Goal: Task Accomplishment & Management: Use online tool/utility

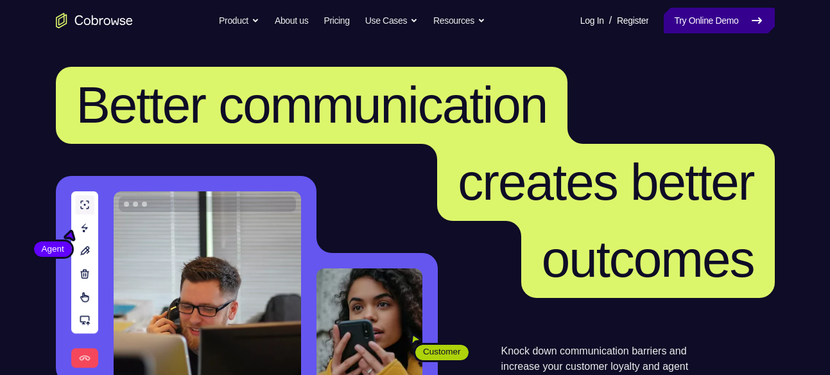
click at [717, 31] on link "Try Online Demo" at bounding box center [719, 21] width 110 height 26
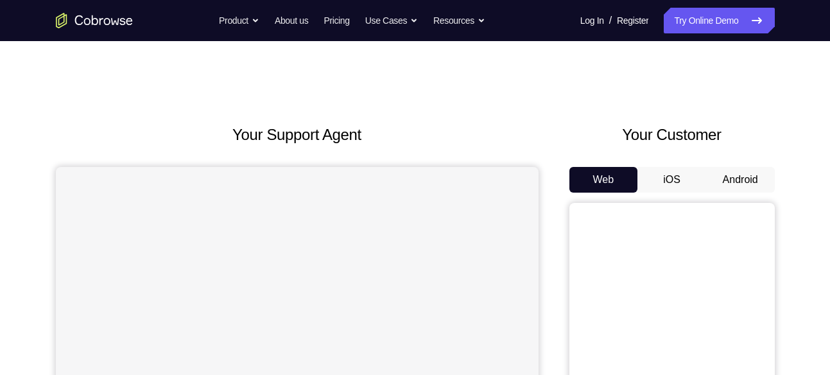
click at [741, 192] on button "Android" at bounding box center [740, 180] width 69 height 26
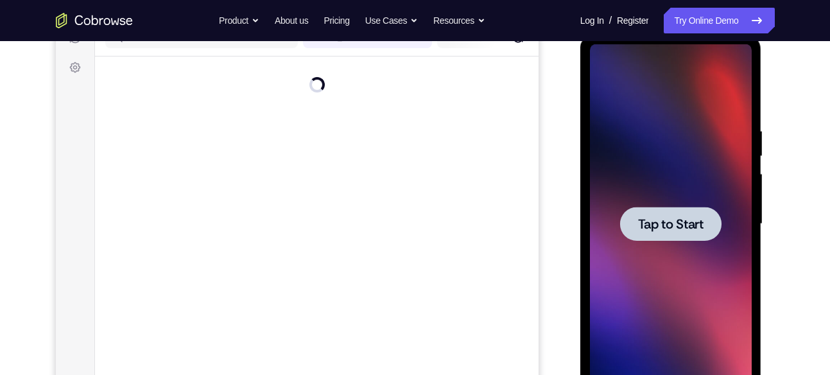
click at [676, 221] on span "Tap to Start" at bounding box center [670, 224] width 65 height 13
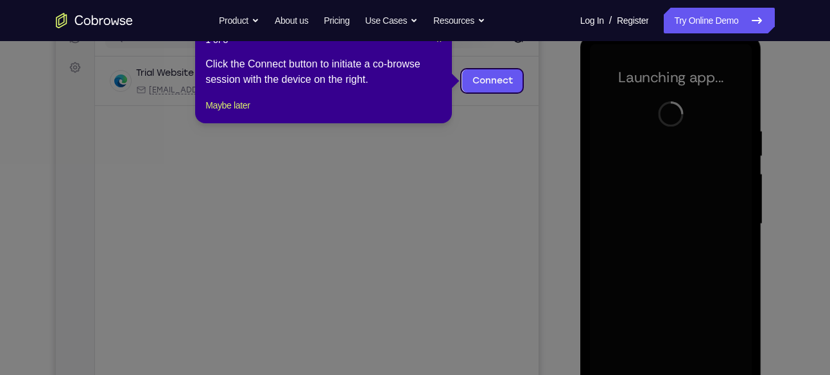
click at [210, 112] on div "1 of 8 × Click the Connect button to initiate a co-browse session with the devi…" at bounding box center [323, 73] width 257 height 100
click at [216, 113] on button "Maybe later" at bounding box center [227, 105] width 44 height 15
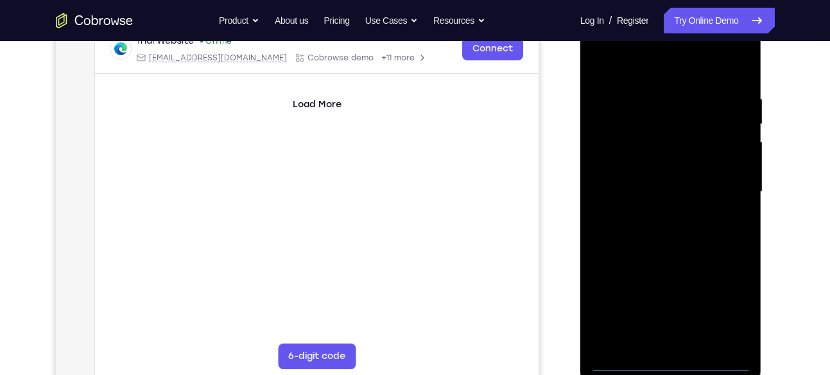
scroll to position [210, 0]
click at [670, 363] on div at bounding box center [671, 191] width 162 height 359
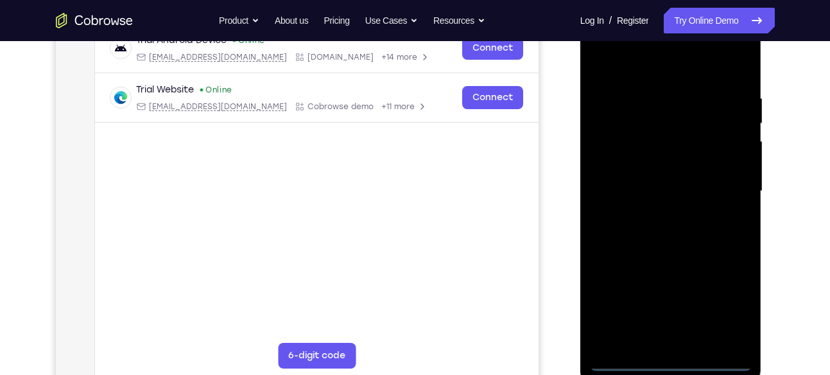
click at [715, 315] on div at bounding box center [671, 191] width 162 height 359
click at [722, 309] on div at bounding box center [671, 191] width 162 height 359
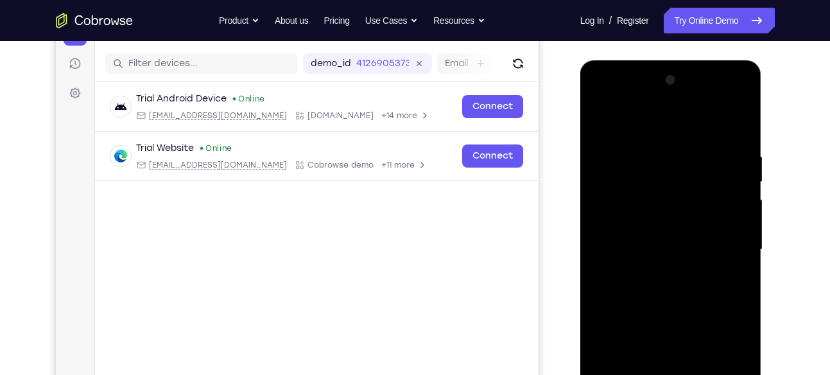
scroll to position [151, 0]
click at [667, 123] on div at bounding box center [671, 250] width 162 height 359
click at [730, 256] on div at bounding box center [671, 250] width 162 height 359
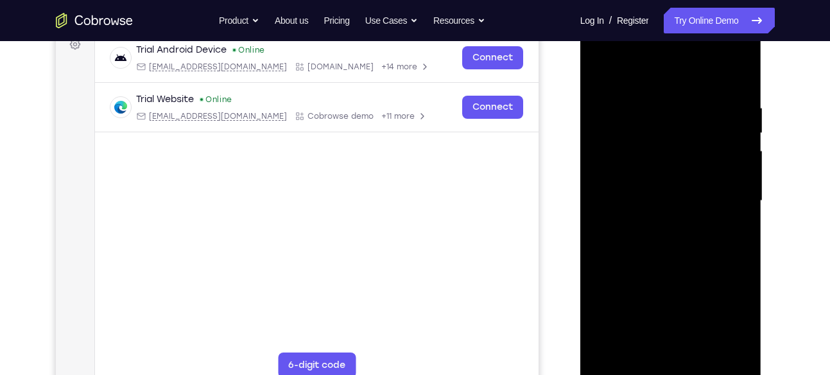
scroll to position [202, 0]
click at [649, 223] on div at bounding box center [671, 200] width 162 height 359
click at [664, 185] on div at bounding box center [671, 200] width 162 height 359
click at [663, 182] on div at bounding box center [671, 200] width 162 height 359
click at [662, 200] on div at bounding box center [671, 200] width 162 height 359
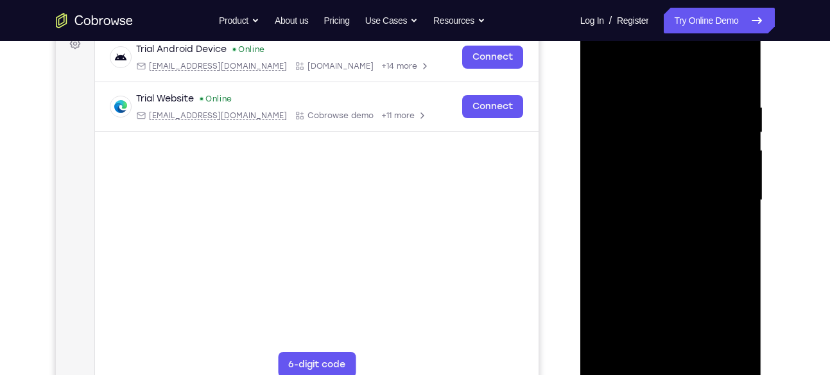
click at [651, 249] on div at bounding box center [671, 200] width 162 height 359
click at [662, 236] on div at bounding box center [671, 200] width 162 height 359
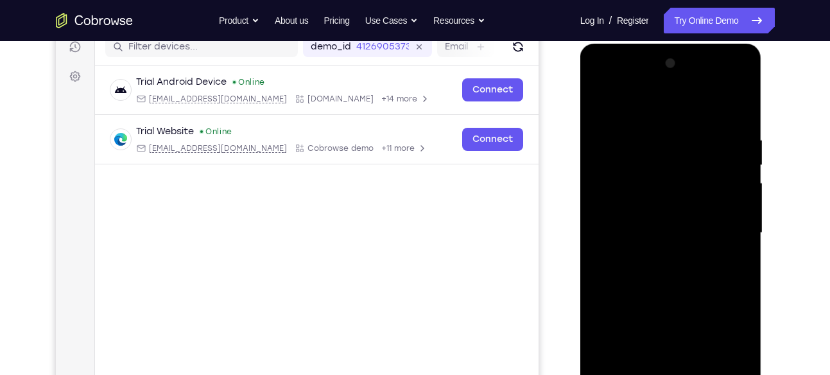
scroll to position [167, 0]
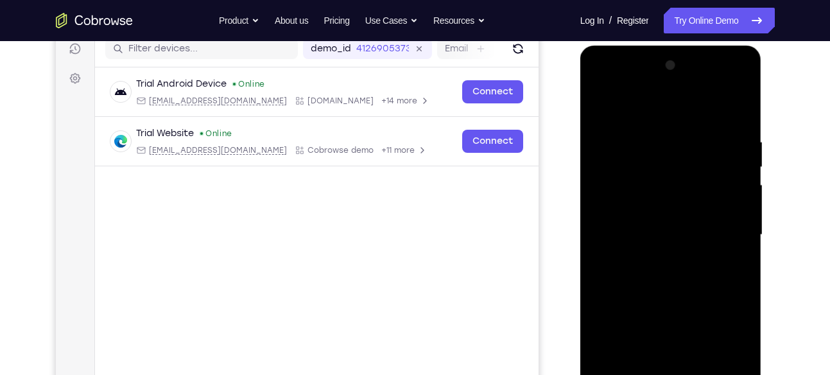
click at [649, 288] on div at bounding box center [671, 234] width 162 height 359
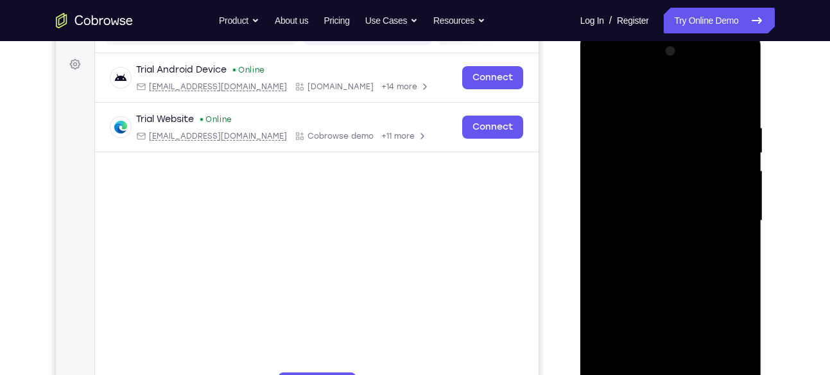
scroll to position [183, 0]
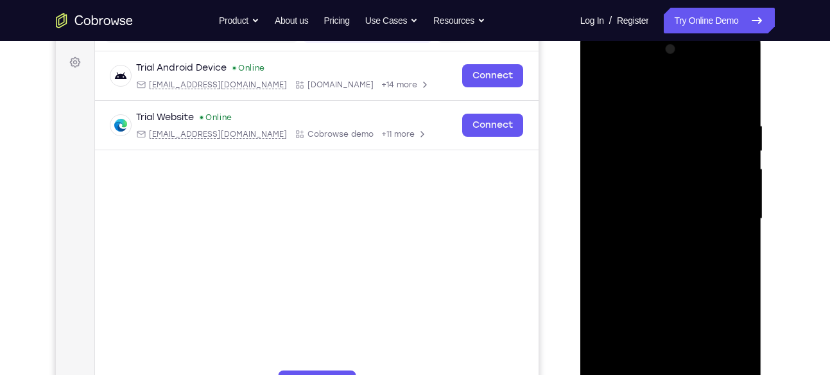
click at [674, 277] on div at bounding box center [671, 218] width 162 height 359
drag, startPoint x: 669, startPoint y: 316, endPoint x: 669, endPoint y: 194, distance: 122.6
click at [669, 194] on div at bounding box center [671, 218] width 162 height 359
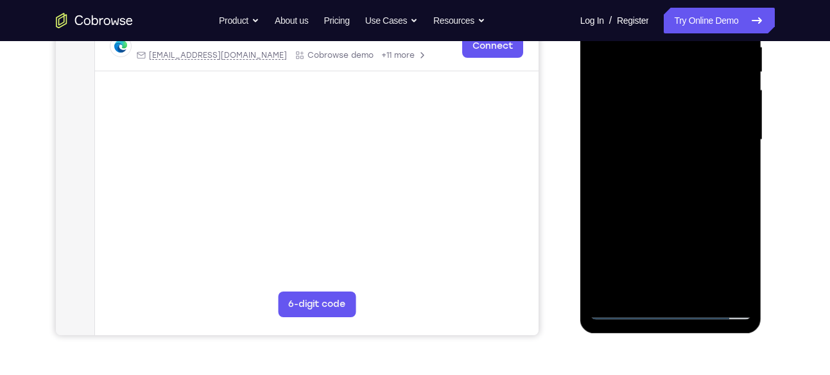
scroll to position [263, 0]
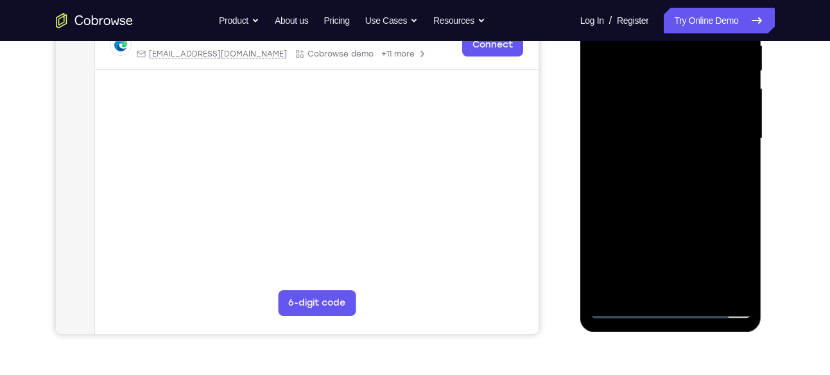
click at [736, 288] on div at bounding box center [671, 138] width 162 height 359
click at [701, 294] on div at bounding box center [671, 138] width 162 height 359
click at [650, 208] on div at bounding box center [671, 138] width 162 height 359
click at [626, 304] on div at bounding box center [671, 138] width 162 height 359
click at [622, 313] on div at bounding box center [671, 138] width 162 height 359
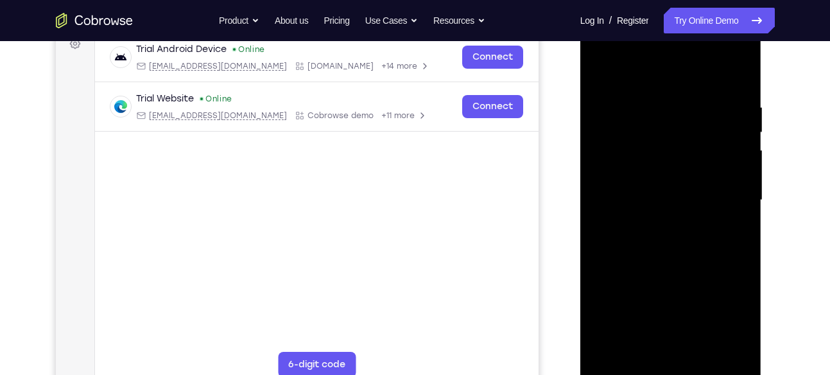
scroll to position [201, 0]
click at [744, 65] on div at bounding box center [671, 200] width 162 height 359
click at [605, 85] on div at bounding box center [671, 200] width 162 height 359
click at [599, 64] on div at bounding box center [671, 200] width 162 height 359
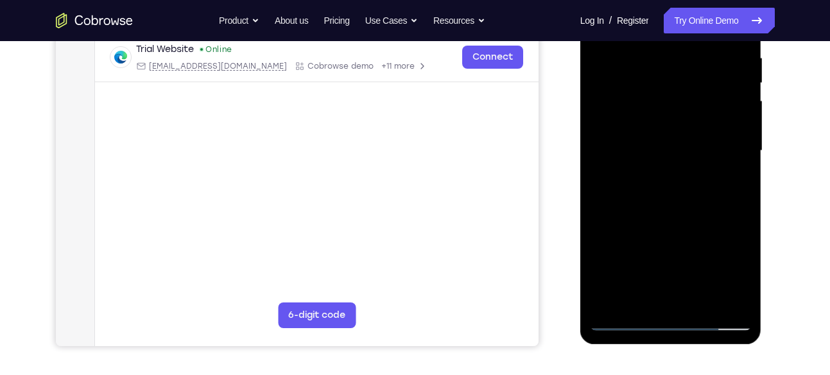
scroll to position [252, 0]
click at [606, 305] on div at bounding box center [671, 149] width 162 height 359
drag, startPoint x: 628, startPoint y: 270, endPoint x: 630, endPoint y: 51, distance: 218.8
click at [630, 51] on div at bounding box center [671, 149] width 162 height 359
drag, startPoint x: 646, startPoint y: 257, endPoint x: 637, endPoint y: 35, distance: 222.3
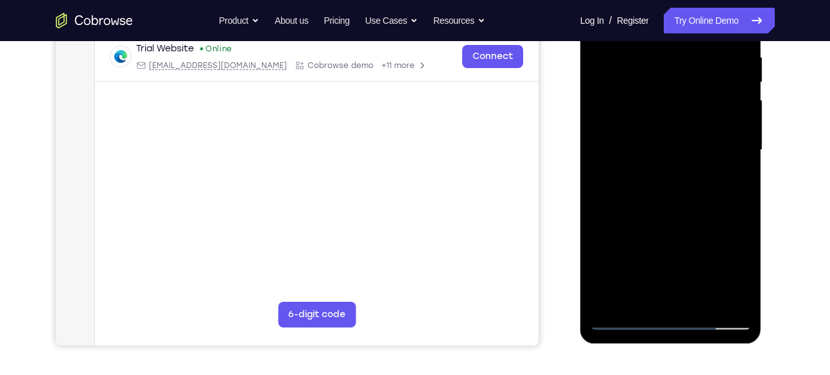
click at [637, 35] on div at bounding box center [671, 149] width 162 height 359
drag, startPoint x: 655, startPoint y: 232, endPoint x: 655, endPoint y: 61, distance: 171.3
click at [655, 61] on div at bounding box center [671, 149] width 162 height 359
drag, startPoint x: 667, startPoint y: 225, endPoint x: 642, endPoint y: -4, distance: 230.5
click at [642, 0] on div at bounding box center [671, 149] width 162 height 359
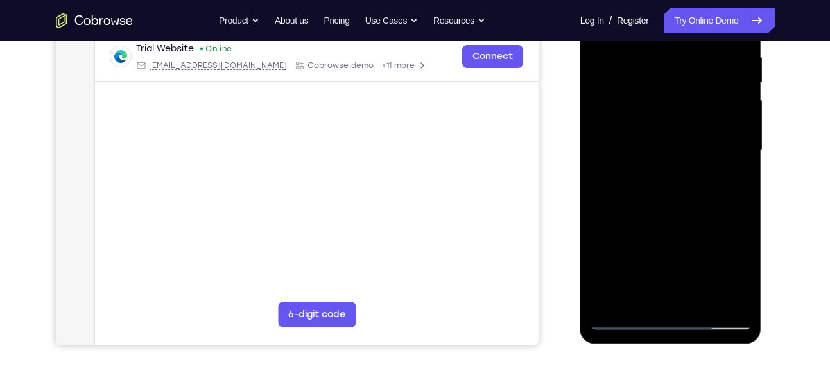
drag, startPoint x: 679, startPoint y: 259, endPoint x: 680, endPoint y: 115, distance: 144.4
click at [680, 115] on div at bounding box center [671, 149] width 162 height 359
click at [744, 123] on div at bounding box center [671, 149] width 162 height 359
click at [741, 135] on div at bounding box center [671, 149] width 162 height 359
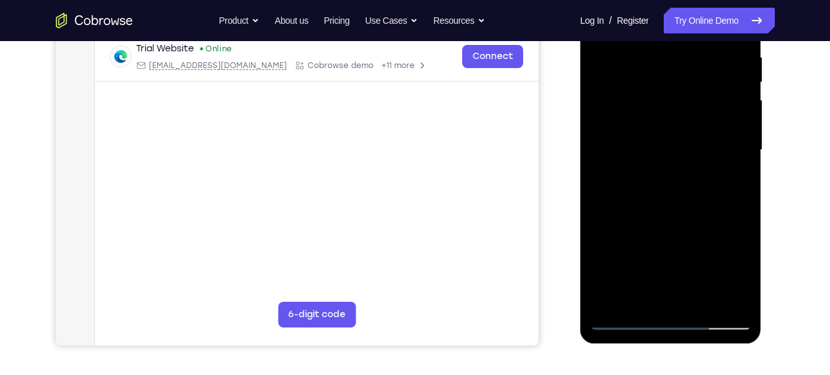
click at [741, 135] on div at bounding box center [671, 149] width 162 height 359
drag, startPoint x: 700, startPoint y: 108, endPoint x: 691, endPoint y: 93, distance: 17.5
click at [691, 93] on div at bounding box center [671, 149] width 162 height 359
click at [744, 116] on div at bounding box center [671, 149] width 162 height 359
click at [742, 124] on div at bounding box center [671, 149] width 162 height 359
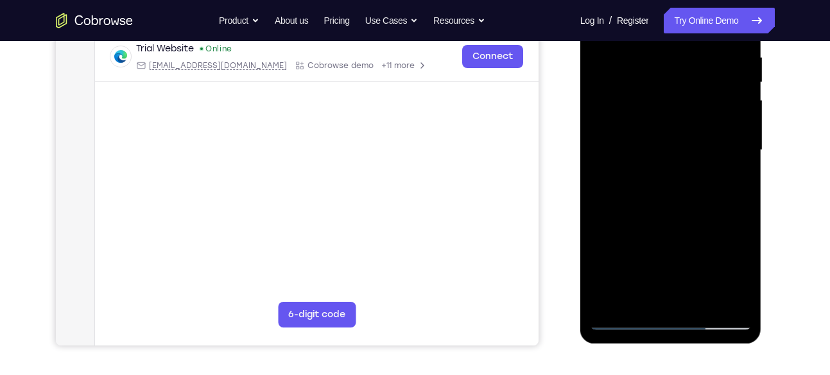
click at [742, 124] on div at bounding box center [671, 149] width 162 height 359
drag, startPoint x: 691, startPoint y: 232, endPoint x: 693, endPoint y: 80, distance: 151.5
click at [693, 80] on div at bounding box center [671, 149] width 162 height 359
drag, startPoint x: 674, startPoint y: 232, endPoint x: 673, endPoint y: 142, distance: 89.2
click at [673, 142] on div at bounding box center [671, 149] width 162 height 359
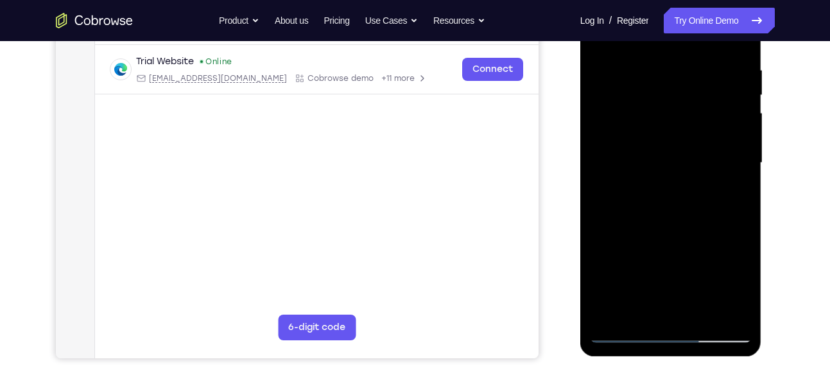
scroll to position [237, 0]
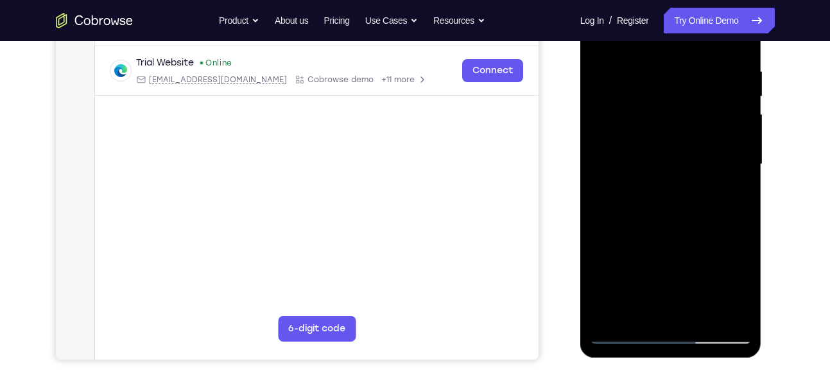
drag, startPoint x: 660, startPoint y: 228, endPoint x: 665, endPoint y: 151, distance: 77.1
click at [665, 151] on div at bounding box center [671, 164] width 162 height 359
drag, startPoint x: 670, startPoint y: 123, endPoint x: 671, endPoint y: 179, distance: 56.5
click at [671, 179] on div at bounding box center [671, 164] width 162 height 359
click at [624, 46] on div at bounding box center [671, 164] width 162 height 359
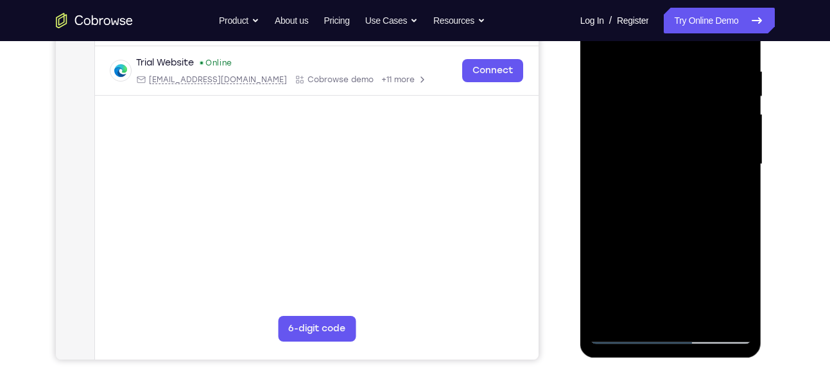
drag, startPoint x: 634, startPoint y: 78, endPoint x: 633, endPoint y: 118, distance: 39.8
click at [633, 118] on div at bounding box center [671, 164] width 162 height 359
click at [634, 78] on div at bounding box center [671, 164] width 162 height 359
drag, startPoint x: 651, startPoint y: 243, endPoint x: 656, endPoint y: 26, distance: 217.6
click at [656, 26] on div at bounding box center [671, 164] width 162 height 359
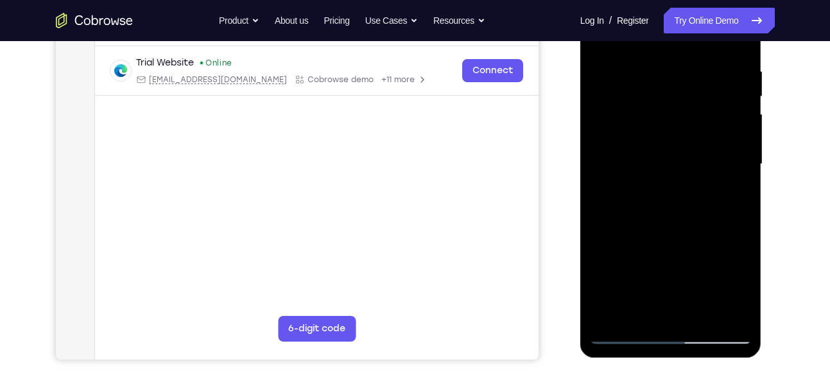
drag, startPoint x: 677, startPoint y: 225, endPoint x: 685, endPoint y: 91, distance: 134.3
click at [685, 91] on div at bounding box center [671, 164] width 162 height 359
drag, startPoint x: 682, startPoint y: 248, endPoint x: 698, endPoint y: 123, distance: 126.2
click at [698, 123] on div at bounding box center [671, 164] width 162 height 359
drag, startPoint x: 683, startPoint y: 259, endPoint x: 698, endPoint y: 132, distance: 128.0
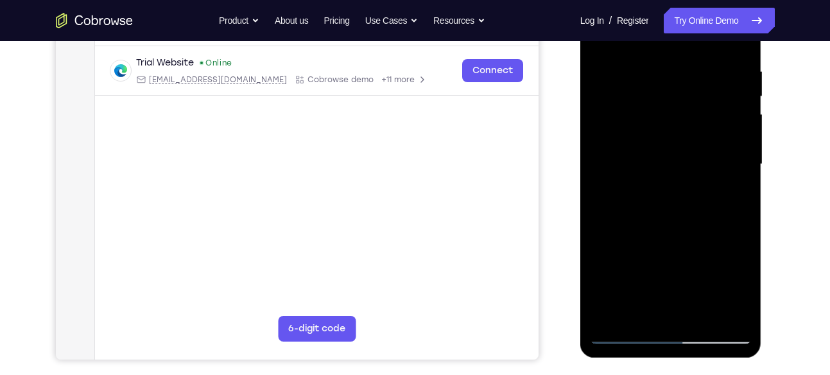
click at [698, 132] on div at bounding box center [671, 164] width 162 height 359
drag, startPoint x: 685, startPoint y: 272, endPoint x: 698, endPoint y: 133, distance: 139.8
click at [698, 133] on div at bounding box center [671, 164] width 162 height 359
drag, startPoint x: 687, startPoint y: 237, endPoint x: 698, endPoint y: 108, distance: 129.4
click at [698, 108] on div at bounding box center [671, 164] width 162 height 359
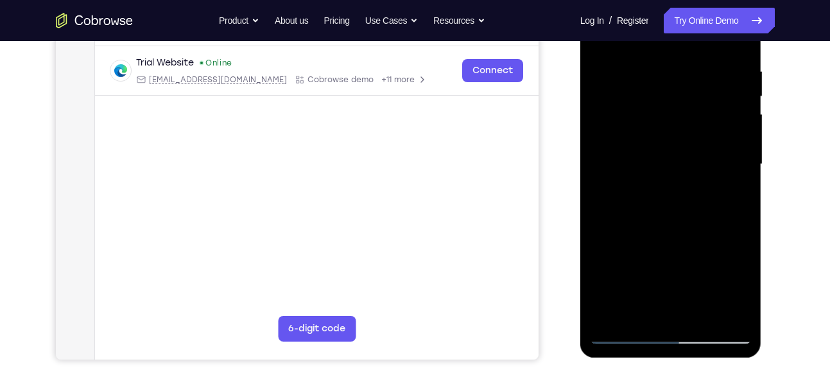
drag, startPoint x: 683, startPoint y: 234, endPoint x: 700, endPoint y: 94, distance: 140.2
click at [700, 94] on div at bounding box center [671, 164] width 162 height 359
drag, startPoint x: 684, startPoint y: 250, endPoint x: 704, endPoint y: 95, distance: 156.6
click at [704, 95] on div at bounding box center [671, 164] width 162 height 359
drag, startPoint x: 683, startPoint y: 264, endPoint x: 700, endPoint y: 119, distance: 145.4
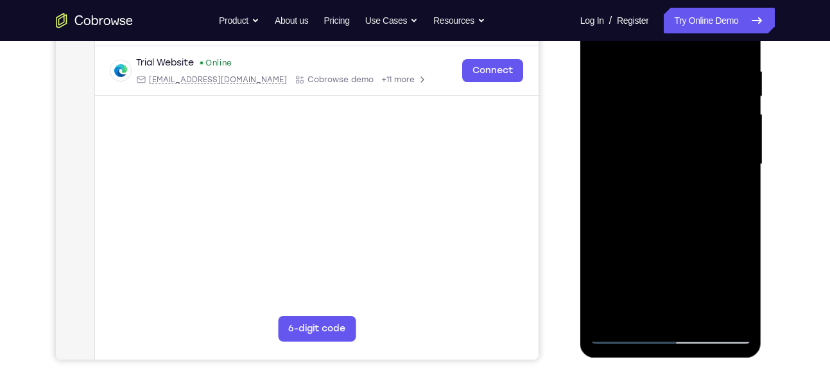
click at [700, 119] on div at bounding box center [671, 164] width 162 height 359
drag, startPoint x: 673, startPoint y: 264, endPoint x: 699, endPoint y: 105, distance: 161.3
click at [699, 105] on div at bounding box center [671, 164] width 162 height 359
drag, startPoint x: 671, startPoint y: 237, endPoint x: 693, endPoint y: 81, distance: 157.6
click at [693, 81] on div at bounding box center [671, 164] width 162 height 359
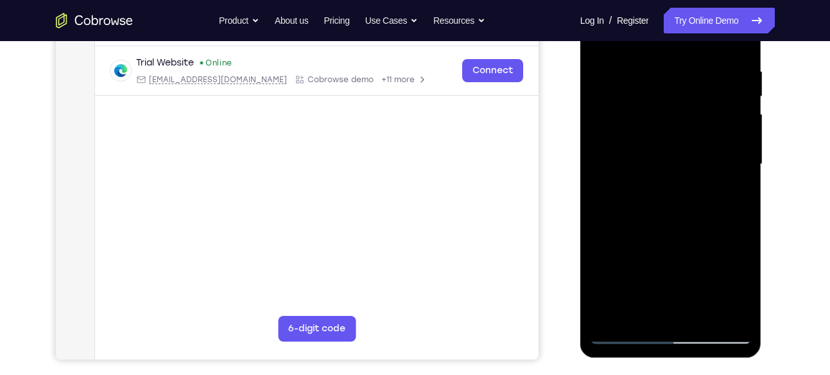
drag, startPoint x: 694, startPoint y: 88, endPoint x: 679, endPoint y: 199, distance: 112.1
click at [679, 199] on div at bounding box center [671, 164] width 162 height 359
drag, startPoint x: 703, startPoint y: 130, endPoint x: 682, endPoint y: 223, distance: 96.2
click at [682, 223] on div at bounding box center [671, 164] width 162 height 359
drag, startPoint x: 653, startPoint y: 259, endPoint x: 675, endPoint y: 82, distance: 179.2
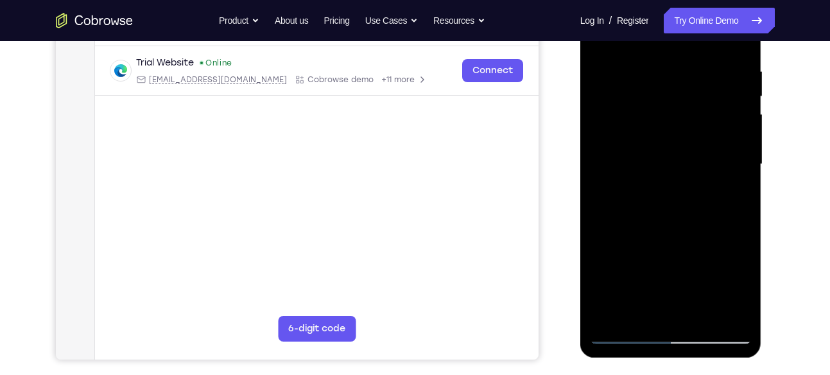
click at [675, 82] on div at bounding box center [671, 164] width 162 height 359
drag, startPoint x: 662, startPoint y: 219, endPoint x: 665, endPoint y: 24, distance: 195.8
click at [665, 24] on div at bounding box center [671, 164] width 162 height 359
drag, startPoint x: 646, startPoint y: 241, endPoint x: 654, endPoint y: 73, distance: 167.7
click at [654, 73] on div at bounding box center [671, 164] width 162 height 359
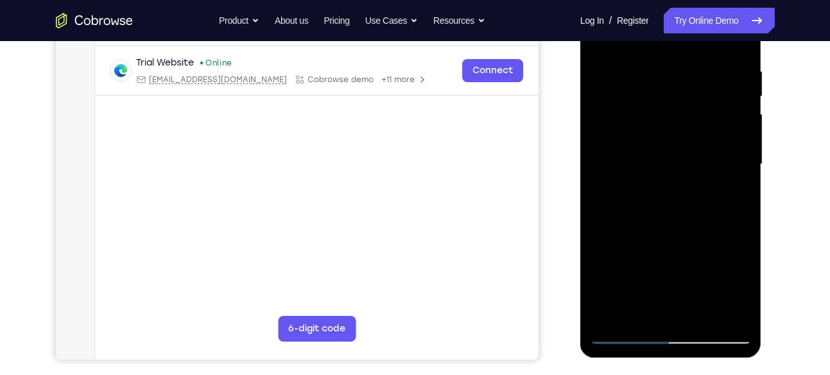
drag, startPoint x: 633, startPoint y: 236, endPoint x: 648, endPoint y: 26, distance: 211.0
click at [648, 26] on div at bounding box center [671, 164] width 162 height 359
drag, startPoint x: 658, startPoint y: 214, endPoint x: 661, endPoint y: 44, distance: 170.1
click at [661, 44] on div at bounding box center [671, 164] width 162 height 359
drag, startPoint x: 669, startPoint y: 248, endPoint x: 656, endPoint y: 15, distance: 233.3
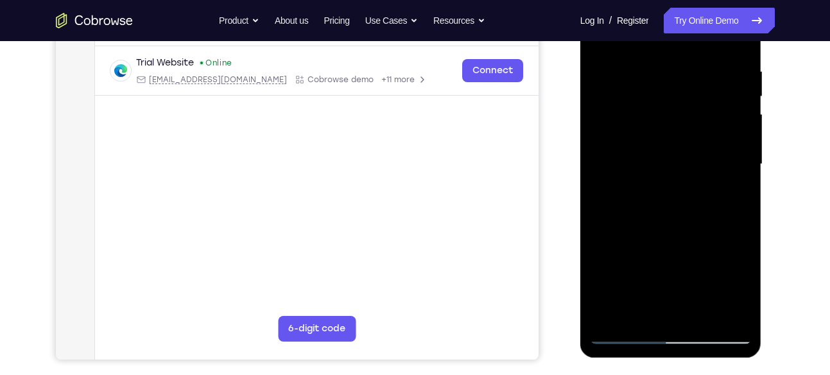
click at [656, 15] on div at bounding box center [671, 164] width 162 height 359
click at [614, 316] on div at bounding box center [671, 164] width 162 height 359
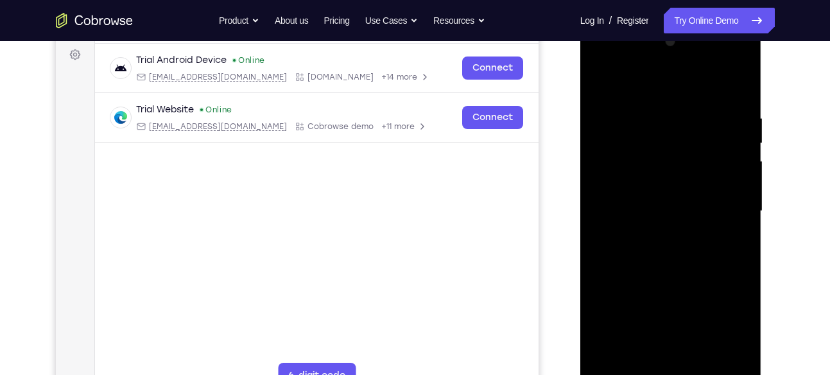
scroll to position [190, 0]
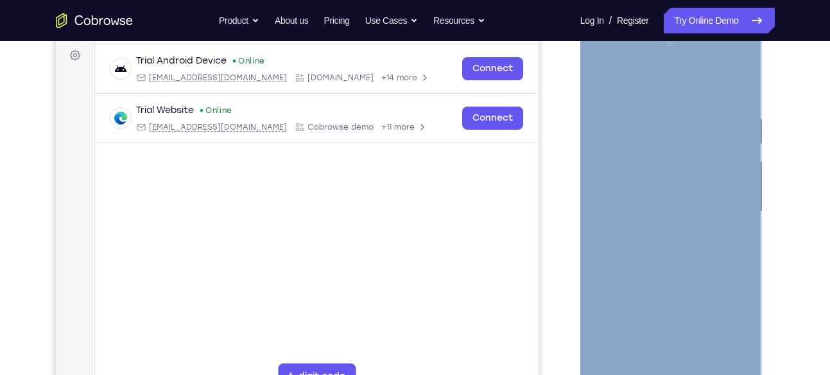
drag, startPoint x: 751, startPoint y: 109, endPoint x: 658, endPoint y: 123, distance: 94.1
click at [658, 123] on div at bounding box center [671, 213] width 182 height 382
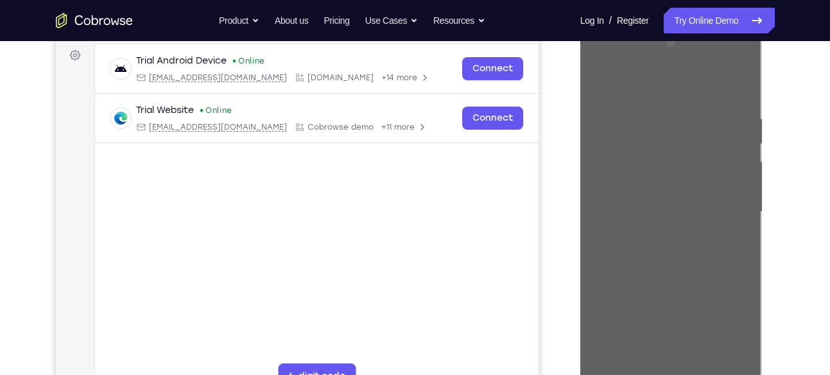
drag, startPoint x: 78, startPoint y: 101, endPoint x: 791, endPoint y: 202, distance: 720.2
click at [793, 202] on div "Your Support Agent Your Customer Web iOS Android Next Steps We’d be happy to gi…" at bounding box center [414, 274] width 821 height 846
click at [782, 171] on div "Your Support Agent Your Customer Web iOS Android Next Steps We’d be happy to gi…" at bounding box center [414, 274] width 821 height 846
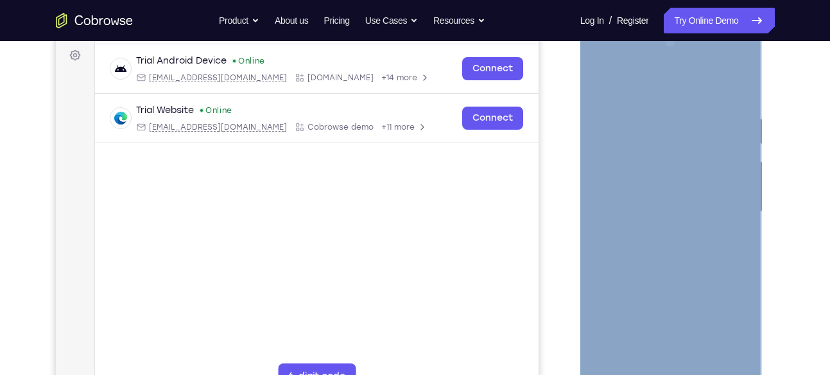
click at [712, 102] on div at bounding box center [671, 211] width 162 height 359
click at [741, 103] on div at bounding box center [671, 211] width 162 height 359
click at [741, 126] on div at bounding box center [671, 211] width 162 height 359
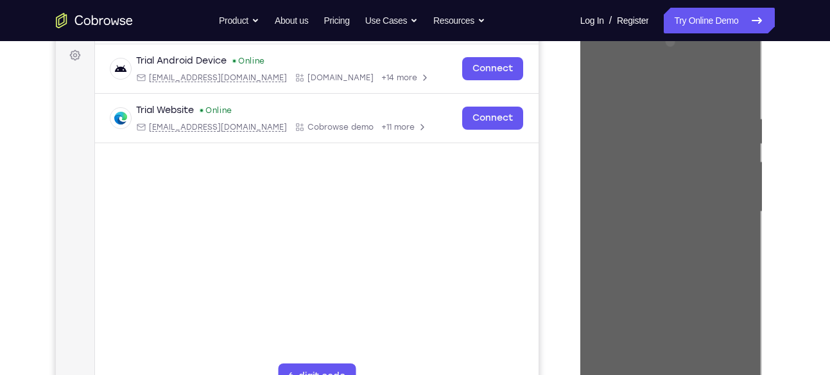
click at [793, 132] on div "Your Support Agent Your Customer Web iOS Android Next Steps We’d be happy to gi…" at bounding box center [414, 274] width 821 height 846
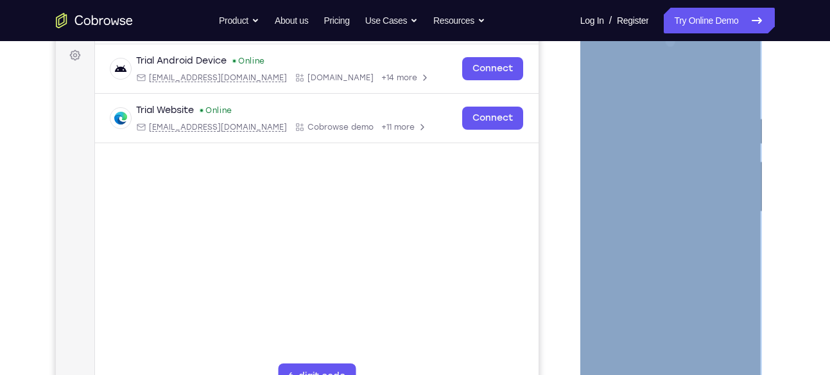
click at [728, 144] on div at bounding box center [671, 211] width 162 height 359
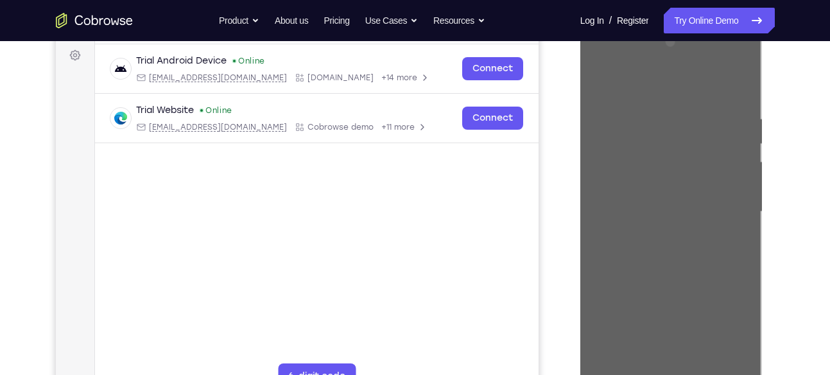
click at [773, 154] on div at bounding box center [671, 210] width 205 height 395
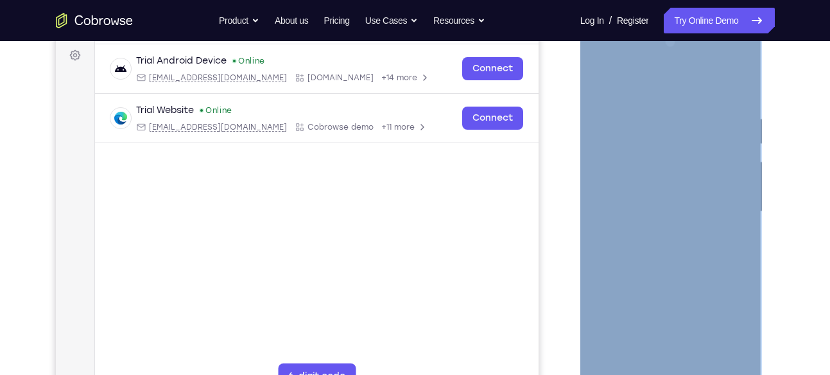
click at [591, 199] on div at bounding box center [671, 211] width 162 height 359
click at [610, 193] on div at bounding box center [671, 211] width 162 height 359
click at [719, 218] on div at bounding box center [671, 211] width 162 height 359
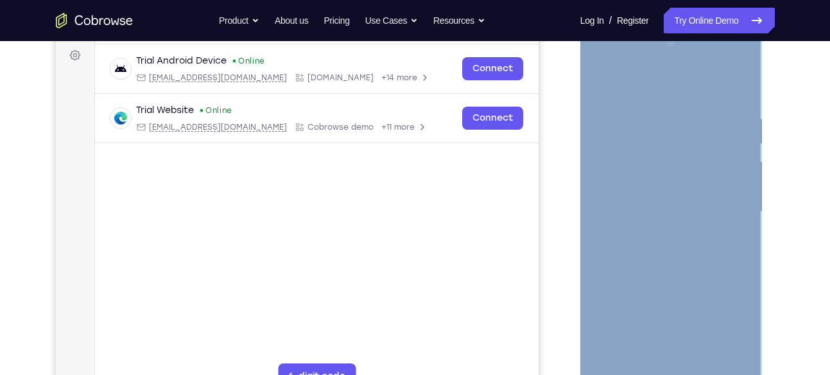
click at [719, 218] on div at bounding box center [671, 211] width 162 height 359
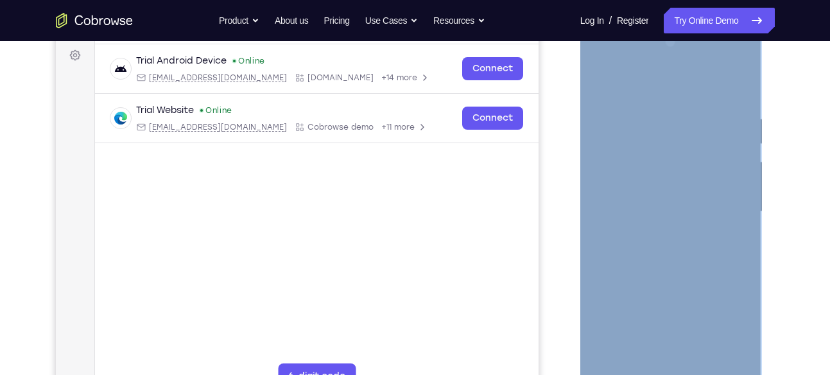
click at [619, 232] on div at bounding box center [671, 211] width 162 height 359
click at [708, 218] on div at bounding box center [671, 211] width 162 height 359
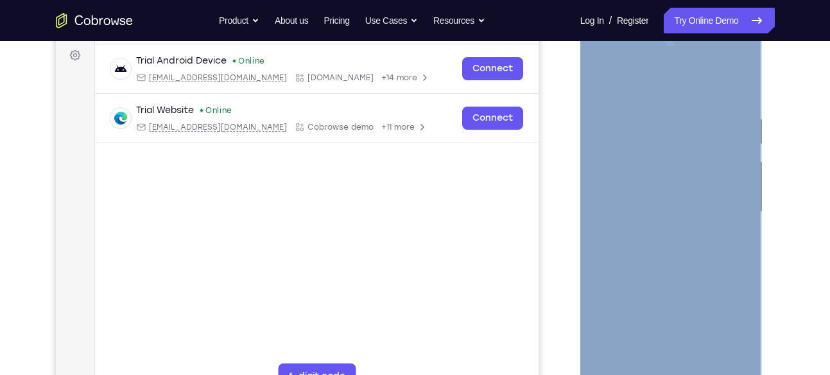
click at [708, 218] on div at bounding box center [671, 211] width 162 height 359
click at [720, 208] on div at bounding box center [671, 211] width 162 height 359
click at [734, 87] on div at bounding box center [671, 211] width 162 height 359
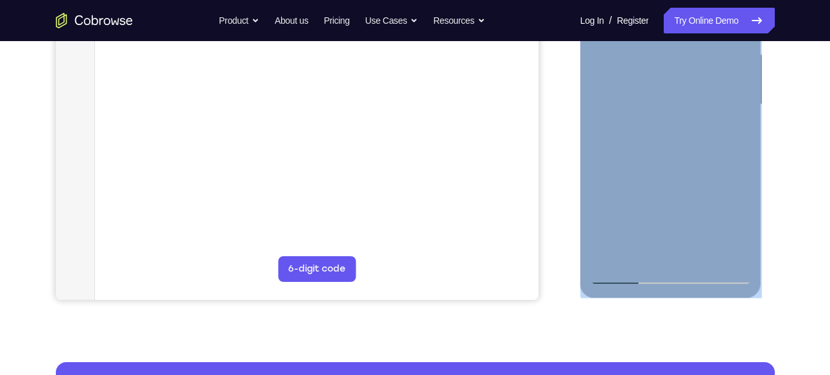
click at [703, 257] on div at bounding box center [671, 104] width 162 height 359
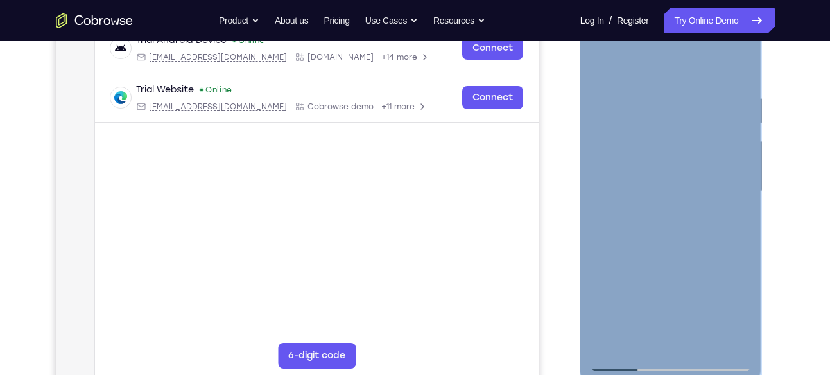
scroll to position [209, 0]
click at [597, 62] on div at bounding box center [671, 192] width 162 height 359
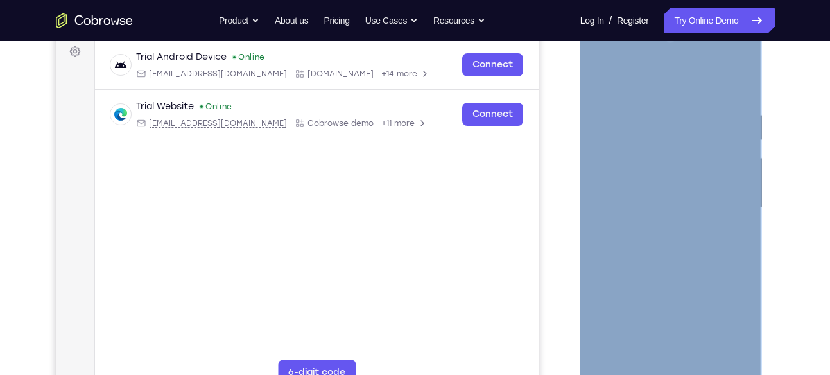
click at [741, 54] on div at bounding box center [671, 207] width 162 height 359
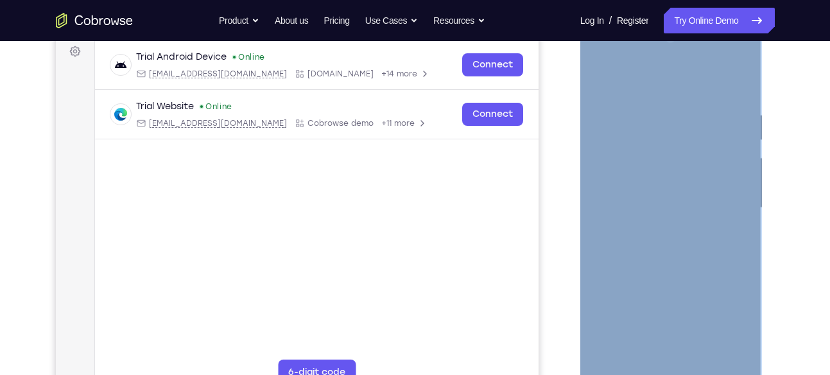
click at [630, 267] on div at bounding box center [671, 207] width 162 height 359
click at [658, 119] on div at bounding box center [671, 207] width 162 height 359
click at [739, 77] on div at bounding box center [671, 207] width 162 height 359
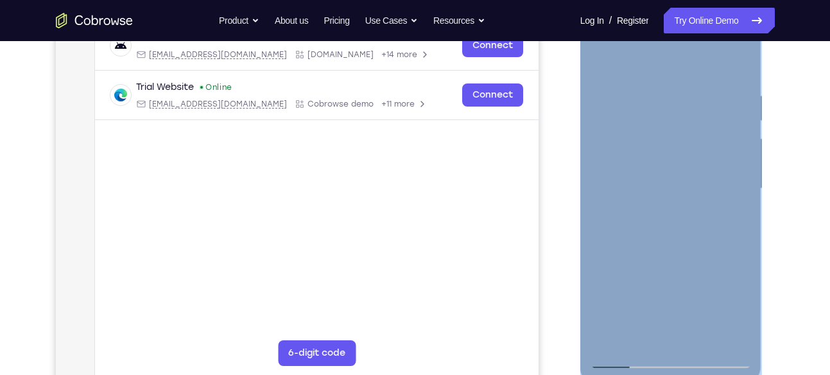
scroll to position [214, 0]
click at [644, 89] on div at bounding box center [671, 187] width 162 height 359
click at [739, 63] on div at bounding box center [671, 187] width 162 height 359
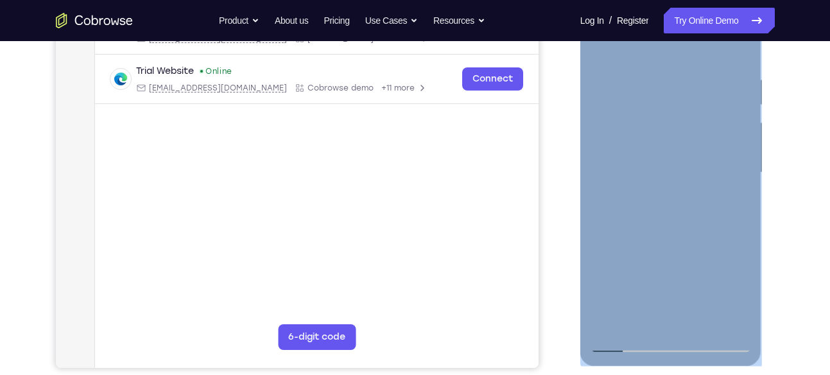
click at [734, 327] on div at bounding box center [671, 172] width 162 height 359
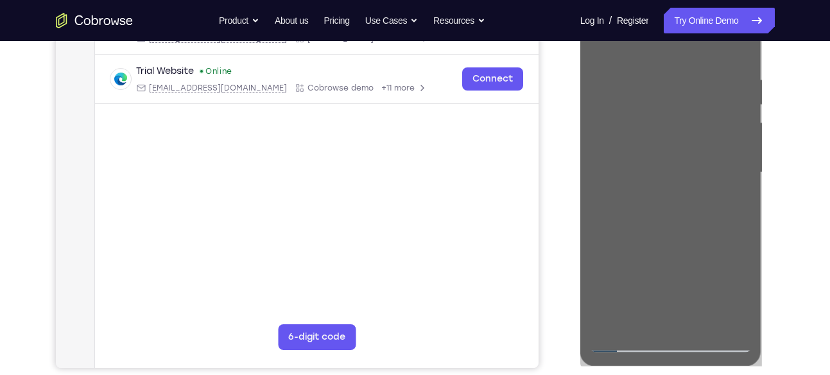
click at [560, 266] on div "Your Support Agent Your Customer Web iOS Android" at bounding box center [415, 131] width 719 height 474
